Goal: Task Accomplishment & Management: Manage account settings

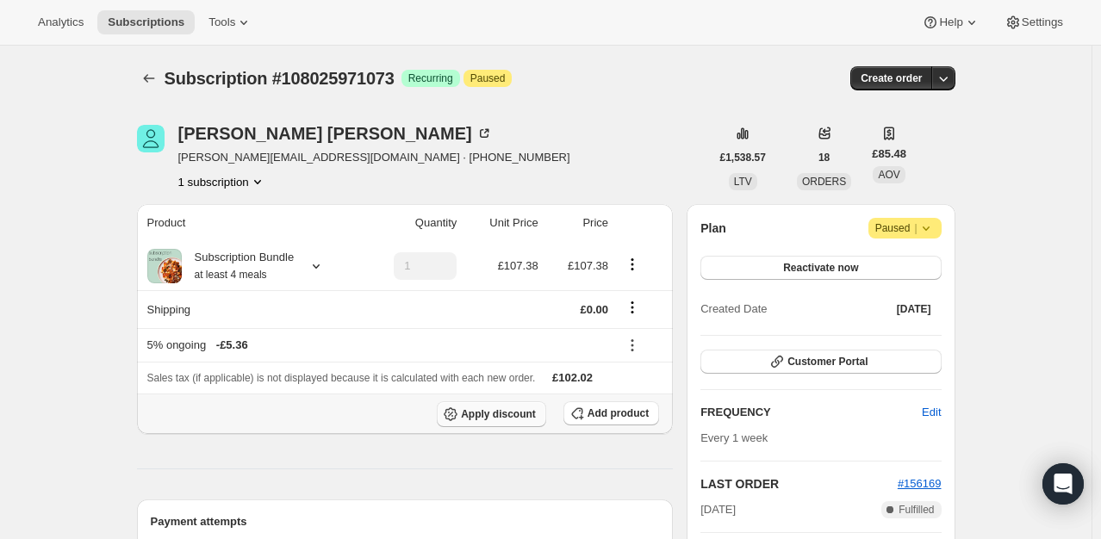
click at [496, 415] on span "Apply discount" at bounding box center [498, 414] width 75 height 14
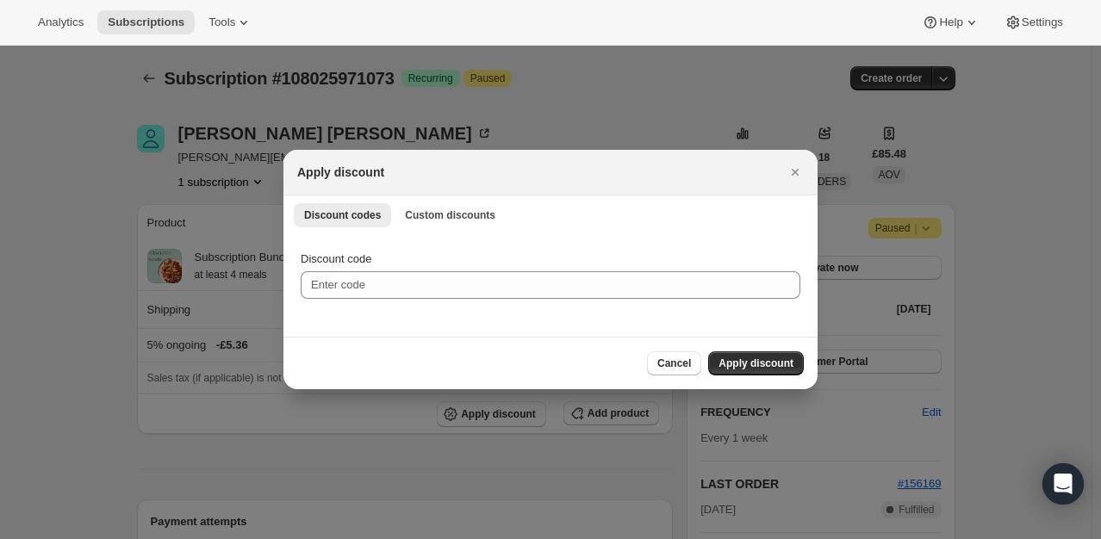
click at [451, 199] on div "Discount codes Custom discounts More views Discount codes Custom discounts More…" at bounding box center [550, 214] width 534 height 38
click at [451, 208] on span "Custom discounts" at bounding box center [450, 215] width 90 height 14
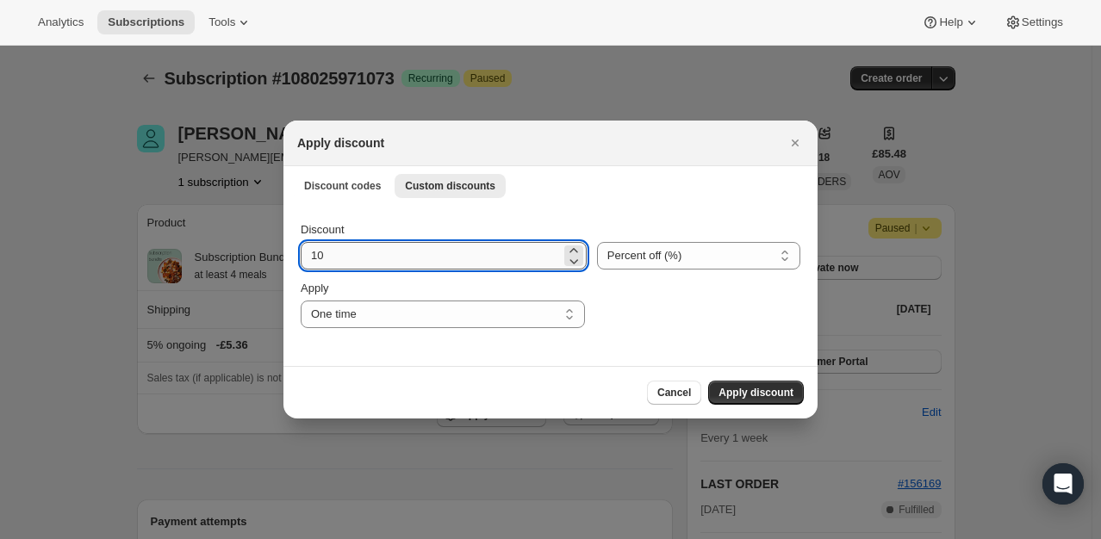
click at [429, 254] on input "10" at bounding box center [431, 256] width 260 height 28
type input "100"
click at [728, 391] on span "Apply discount" at bounding box center [755, 393] width 75 height 14
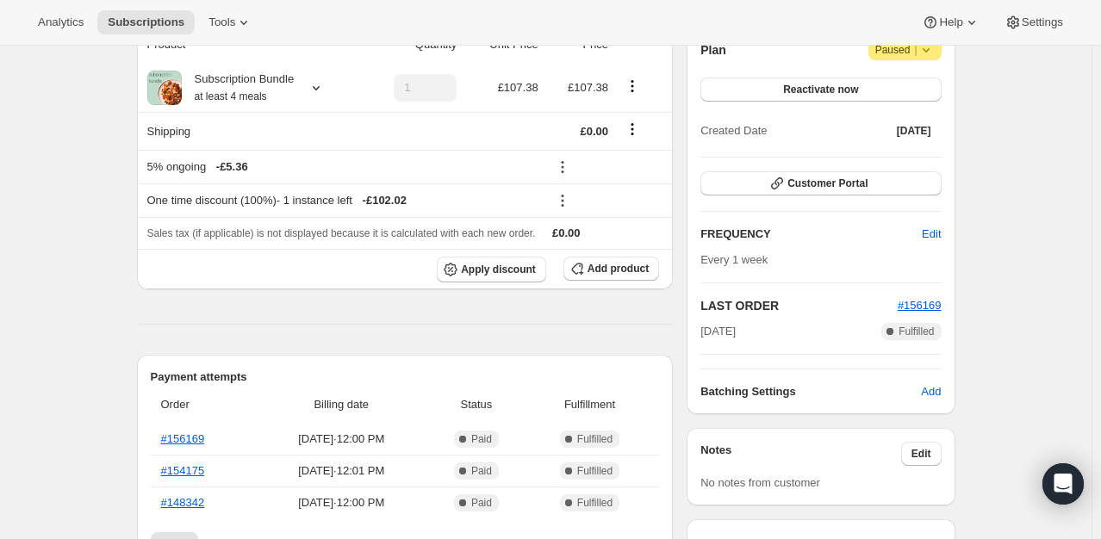
scroll to position [172, 0]
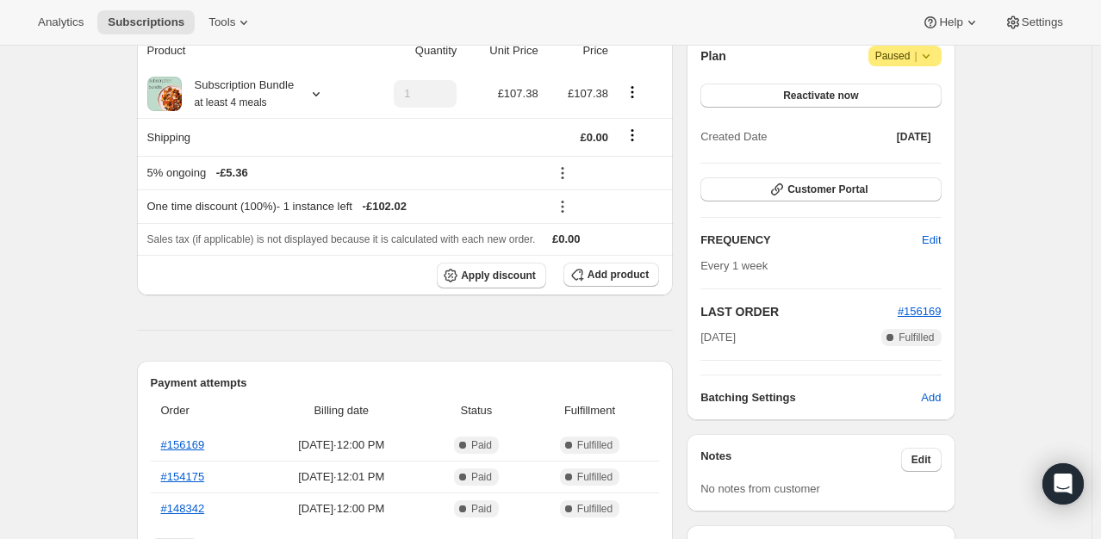
click at [924, 57] on icon at bounding box center [925, 55] width 17 height 17
click at [771, 96] on button "Reactivate now" at bounding box center [820, 96] width 240 height 24
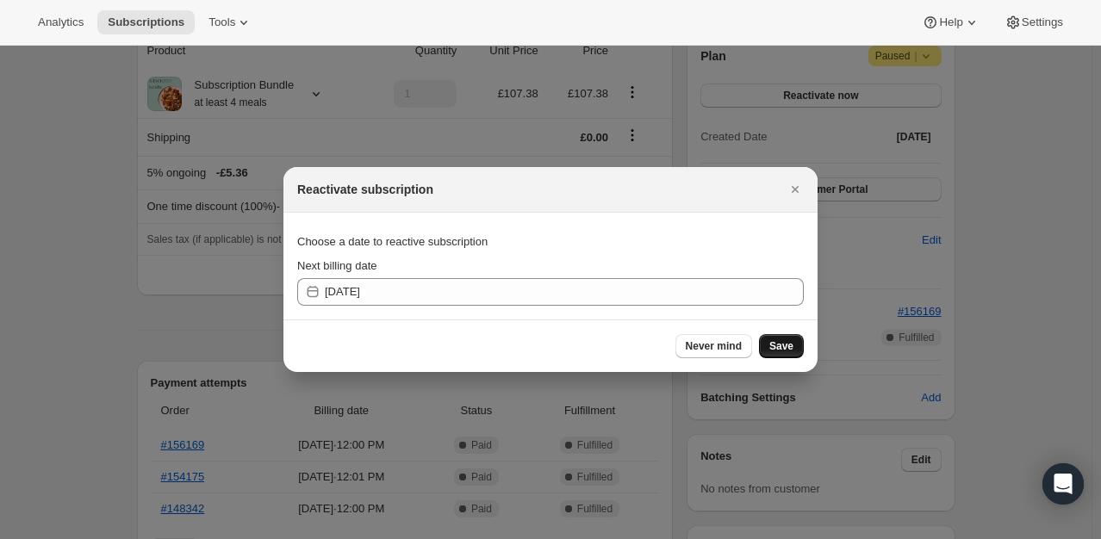
click at [772, 349] on span "Save" at bounding box center [781, 346] width 24 height 14
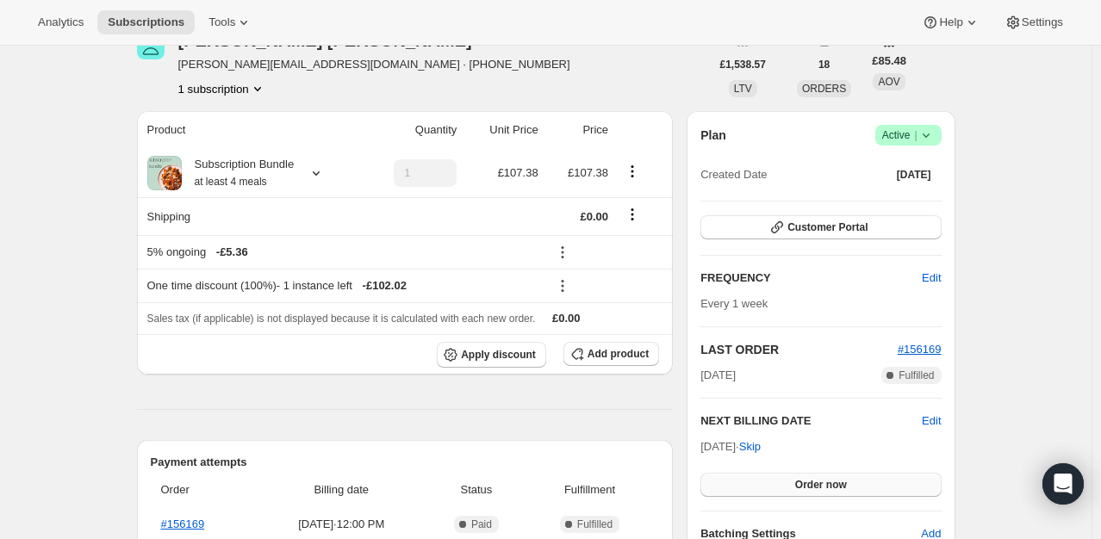
click at [805, 483] on span "Order now" at bounding box center [821, 485] width 52 height 14
click at [805, 483] on span "Click to confirm" at bounding box center [820, 485] width 78 height 14
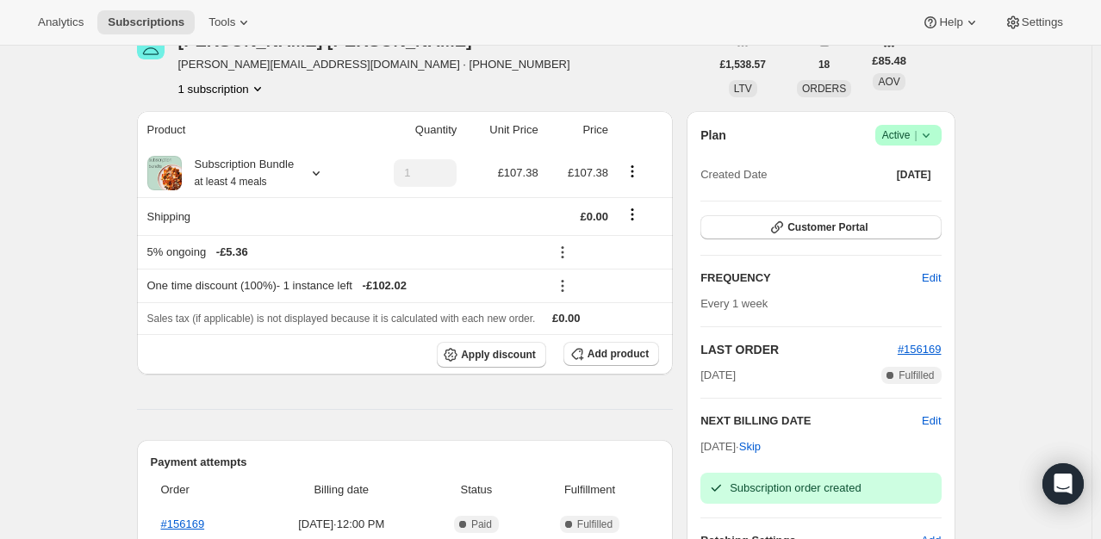
click at [933, 136] on icon at bounding box center [925, 135] width 17 height 17
click at [929, 164] on span "Pause subscription" at bounding box center [912, 168] width 95 height 13
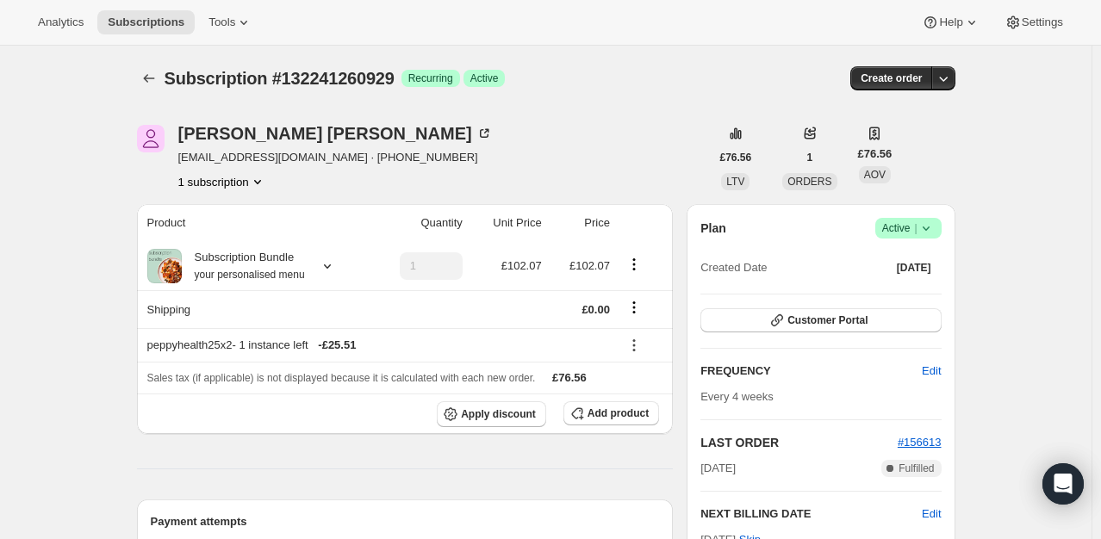
click at [923, 229] on icon at bounding box center [925, 228] width 17 height 17
click at [901, 289] on span "Cancel subscription" at bounding box center [913, 290] width 97 height 13
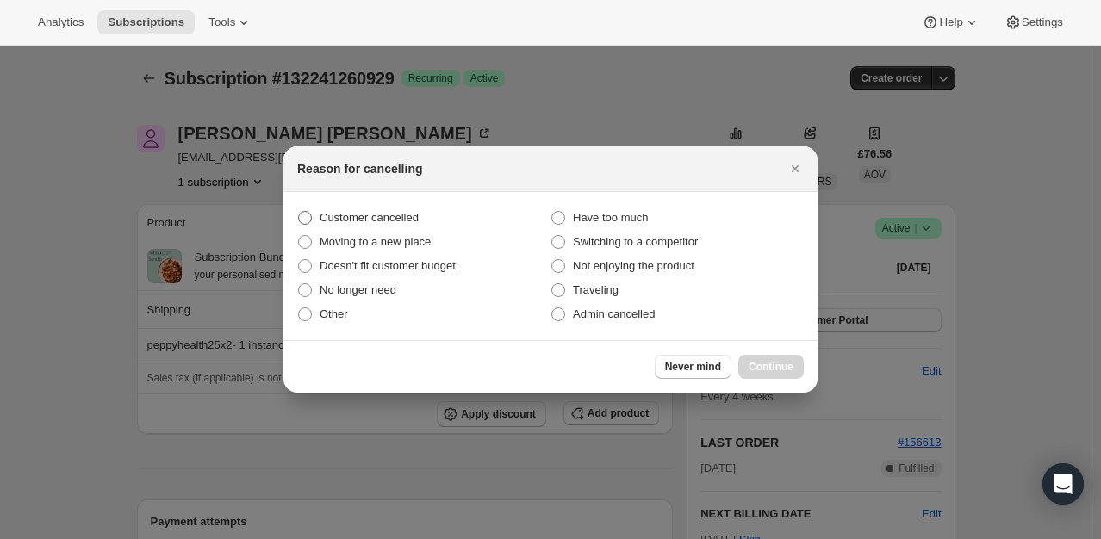
click at [392, 217] on span "Customer cancelled" at bounding box center [369, 217] width 99 height 13
click at [299, 212] on input "Customer cancelled" at bounding box center [298, 211] width 1 height 1
radio input "true"
click at [771, 370] on span "Continue" at bounding box center [770, 367] width 45 height 14
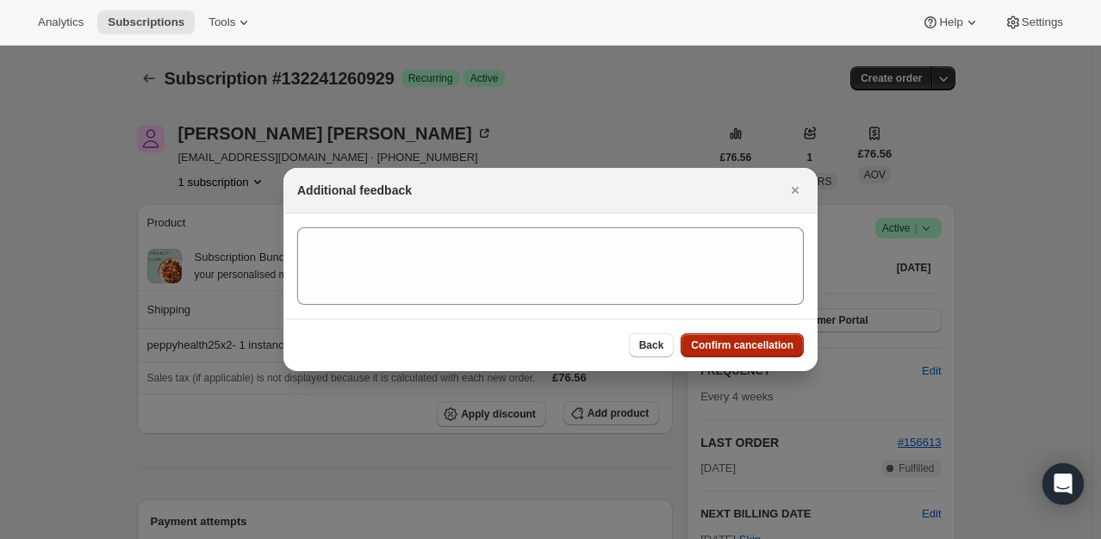
click at [711, 337] on button "Confirm cancellation" at bounding box center [741, 345] width 123 height 24
